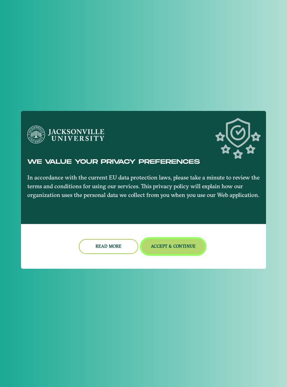
click at [180, 246] on button "Accept & Continue" at bounding box center [173, 246] width 63 height 15
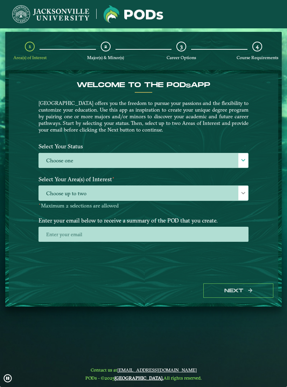
click at [221, 154] on label "Choose one" at bounding box center [143, 160] width 209 height 15
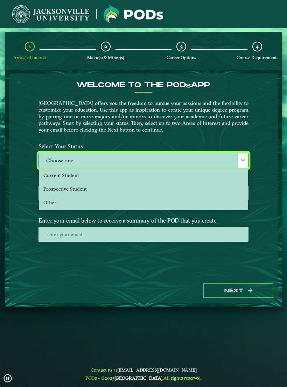
click at [201, 183] on li "Prospective Student" at bounding box center [143, 189] width 208 height 14
select select "[object Object]"
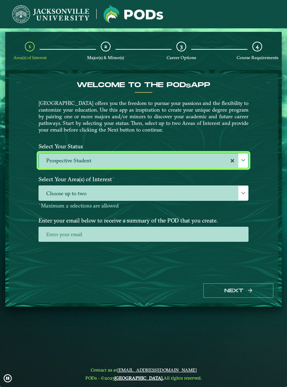
click at [202, 193] on span "Choose up to two" at bounding box center [143, 193] width 209 height 15
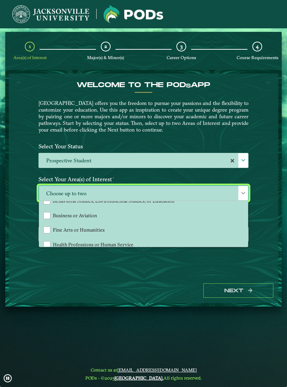
scroll to position [25, 0]
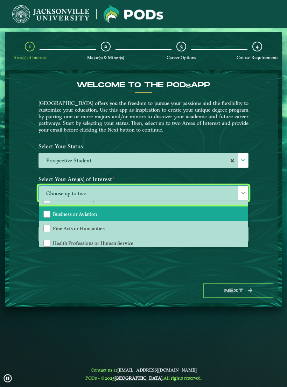
click at [195, 210] on li "Business or Aviation" at bounding box center [143, 213] width 208 height 15
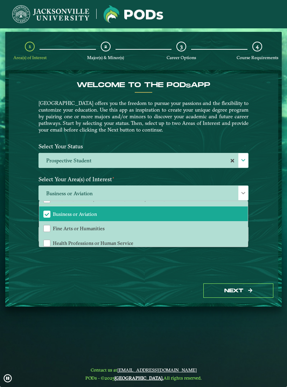
click at [174, 278] on div "Welcome to the POD s app [GEOGRAPHIC_DATA] offers you the freedom to pursue you…" at bounding box center [143, 175] width 269 height 205
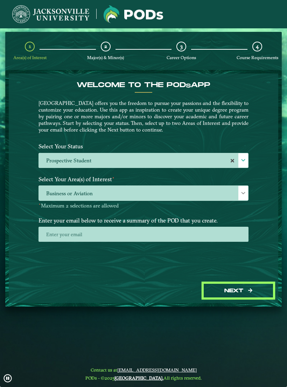
click at [225, 290] on button "Next" at bounding box center [238, 290] width 70 height 14
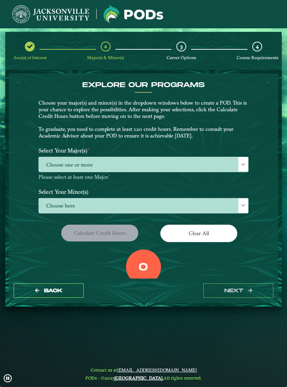
click at [208, 167] on span "Choose one or more" at bounding box center [143, 164] width 209 height 15
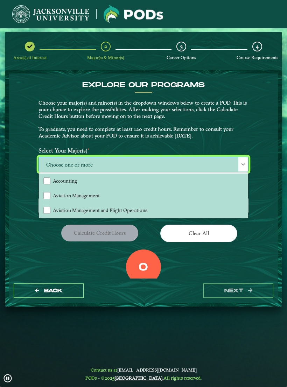
scroll to position [0, 0]
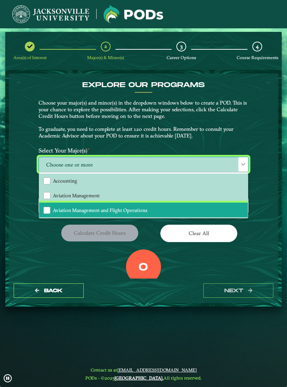
click at [186, 205] on li "Aviation Management and Flight Operations" at bounding box center [143, 209] width 208 height 15
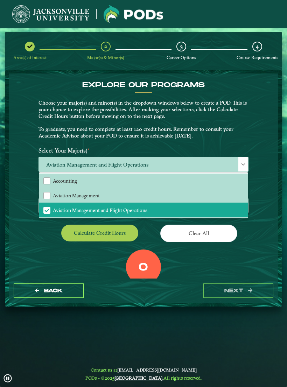
click at [253, 129] on div "EXPLORE OUR PROGRAMS Choose your major(s) and minor(s) in the dropdown windows …" at bounding box center [143, 175] width 269 height 205
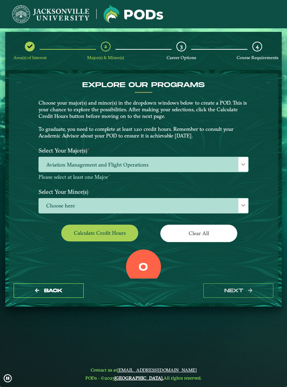
click at [191, 203] on span "Choose here" at bounding box center [143, 205] width 209 height 15
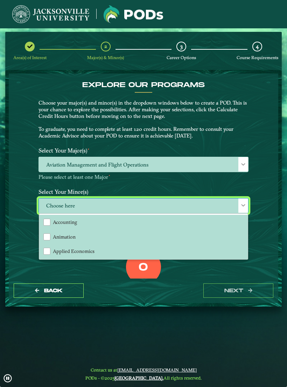
scroll to position [5, 31]
click at [186, 200] on span "Choose here" at bounding box center [143, 205] width 209 height 15
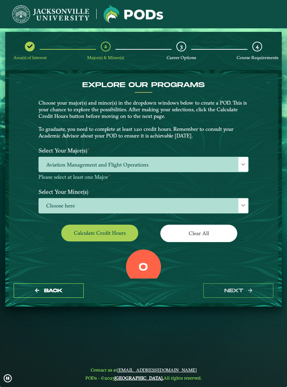
click at [191, 198] on span "Choose here" at bounding box center [143, 205] width 209 height 15
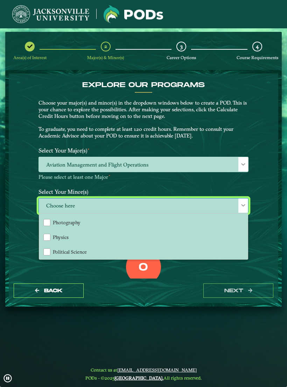
scroll to position [568, 0]
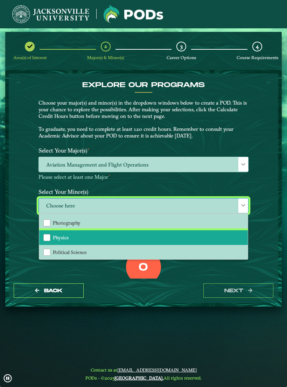
click at [173, 230] on li "Physics" at bounding box center [143, 237] width 208 height 15
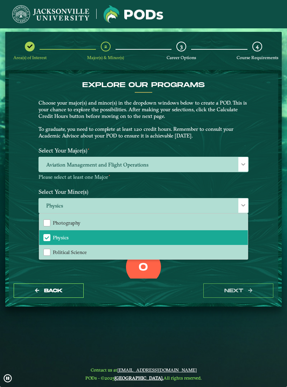
click at [200, 185] on label "Select Your Minor(s)" at bounding box center [143, 191] width 220 height 13
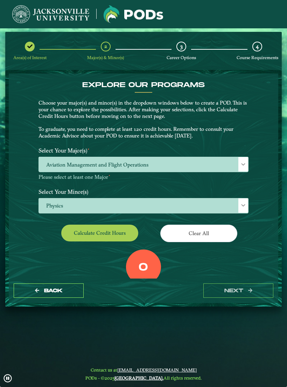
click at [117, 227] on button "Calculate credit hours" at bounding box center [99, 232] width 77 height 16
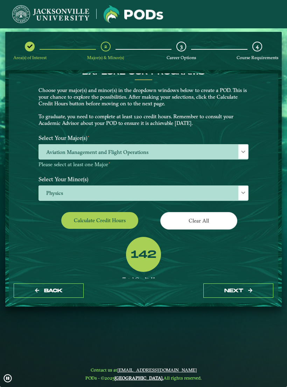
scroll to position [14, 0]
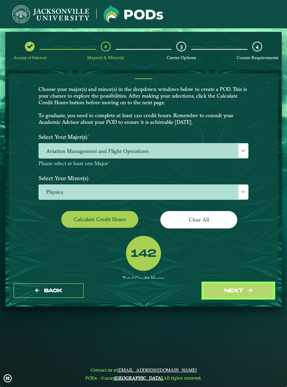
click at [215, 293] on button "next" at bounding box center [238, 290] width 70 height 14
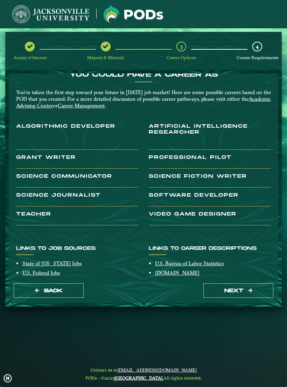
scroll to position [11, 0]
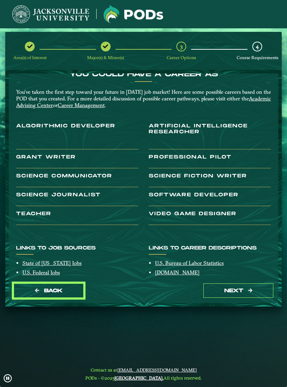
click at [64, 295] on button "Back" at bounding box center [49, 290] width 70 height 14
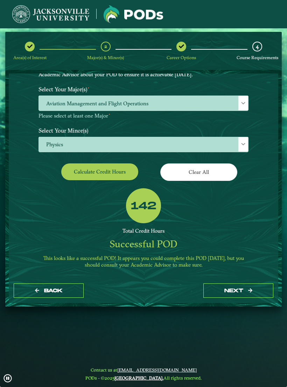
scroll to position [61, 0]
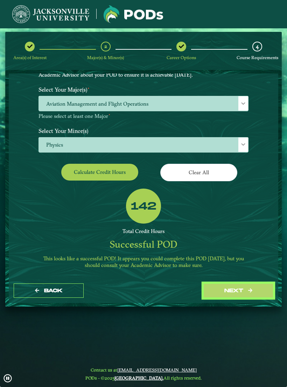
click at [246, 297] on button "next" at bounding box center [238, 290] width 70 height 14
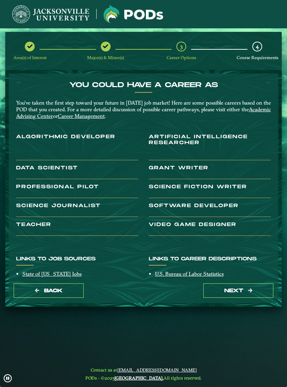
scroll to position [0, 0]
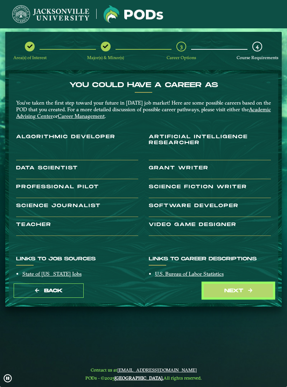
click at [245, 297] on button "next" at bounding box center [238, 290] width 70 height 14
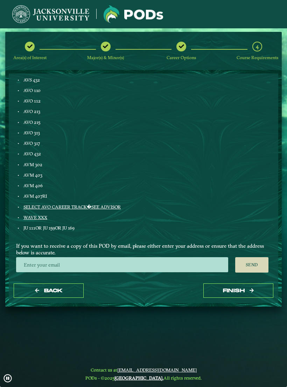
scroll to position [359, 0]
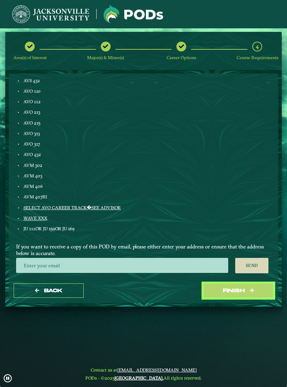
click at [232, 290] on button "Finish" at bounding box center [238, 290] width 70 height 14
